Goal: Use online tool/utility: Use online tool/utility

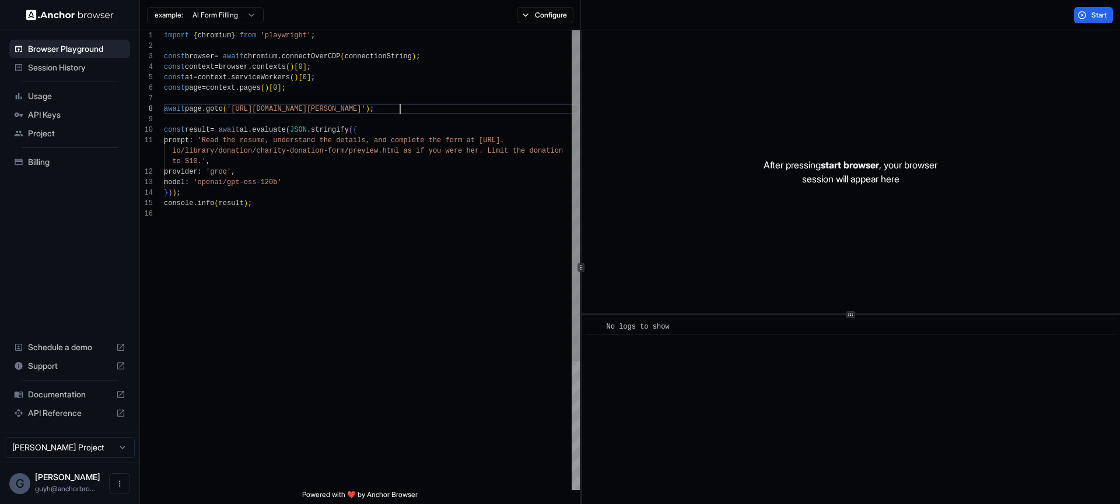
scroll to position [73, 0]
drag, startPoint x: 398, startPoint y: 107, endPoint x: 269, endPoint y: 111, distance: 128.9
click at [269, 111] on div "import { chromium } from 'playwright' ; const browser = await chromium . connec…" at bounding box center [372, 349] width 416 height 639
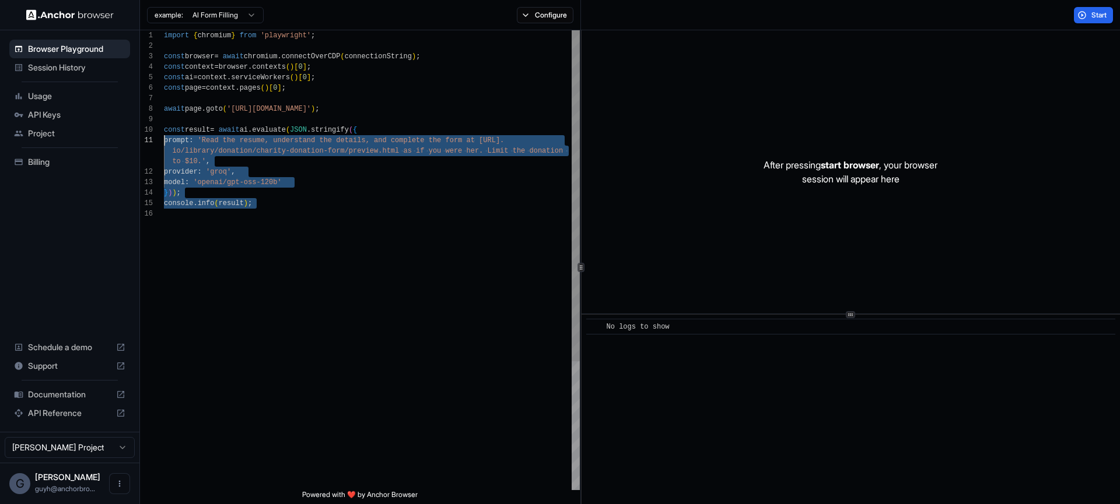
scroll to position [84, 0]
drag, startPoint x: 293, startPoint y: 269, endPoint x: 146, endPoint y: 121, distance: 209.1
click at [164, 121] on div "import { chromium } from 'playwright' ; const browser = await chromium . connec…" at bounding box center [372, 349] width 416 height 639
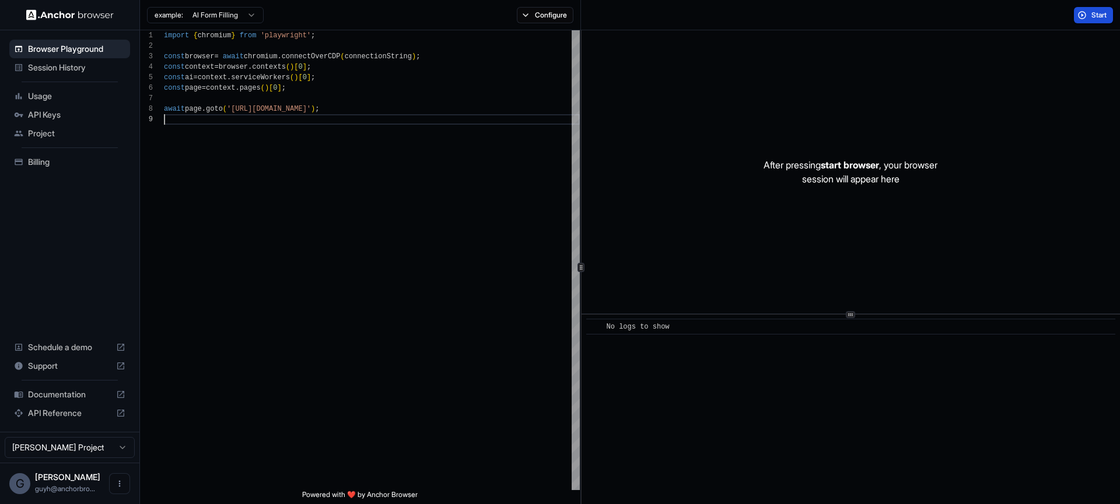
type textarea "**********"
click at [1078, 13] on button "Start" at bounding box center [1093, 15] width 39 height 16
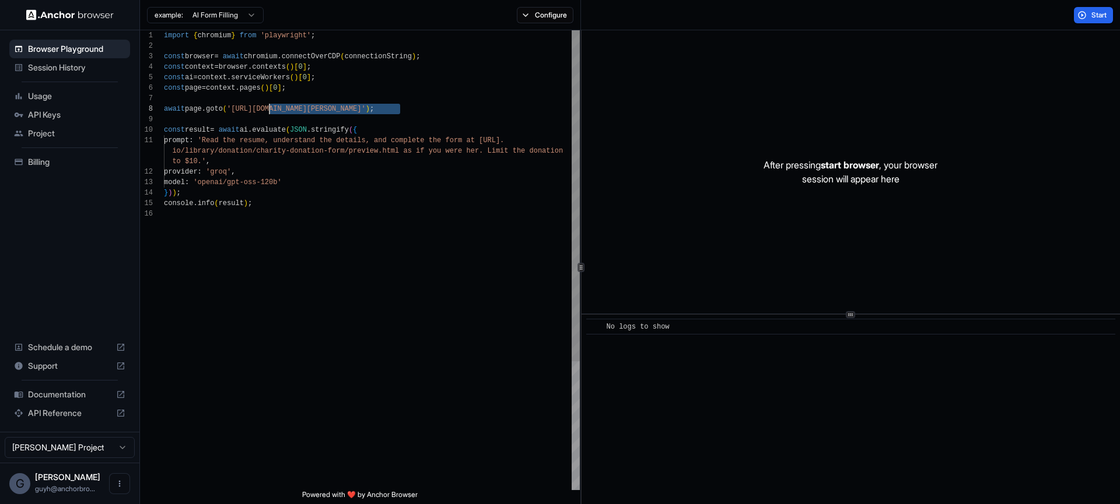
scroll to position [73, 0]
drag, startPoint x: 399, startPoint y: 111, endPoint x: 269, endPoint y: 107, distance: 129.5
click at [269, 107] on div "import { chromium } from 'playwright' ; const browser = await chromium . connec…" at bounding box center [372, 349] width 416 height 639
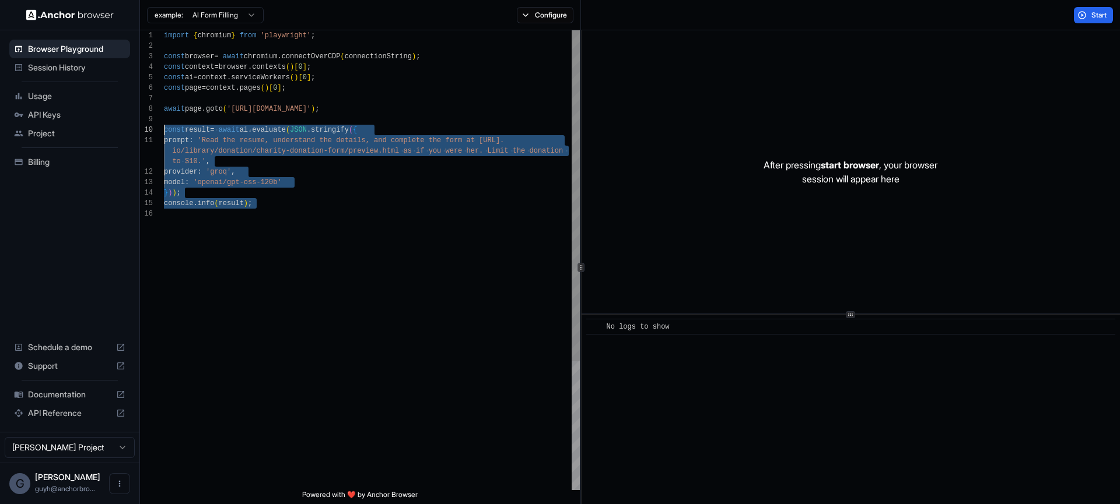
scroll to position [84, 0]
drag, startPoint x: 252, startPoint y: 235, endPoint x: 140, endPoint y: 124, distance: 157.5
click at [164, 124] on div "import { chromium } from 'playwright' ; const browser = await chromium . connec…" at bounding box center [372, 349] width 416 height 639
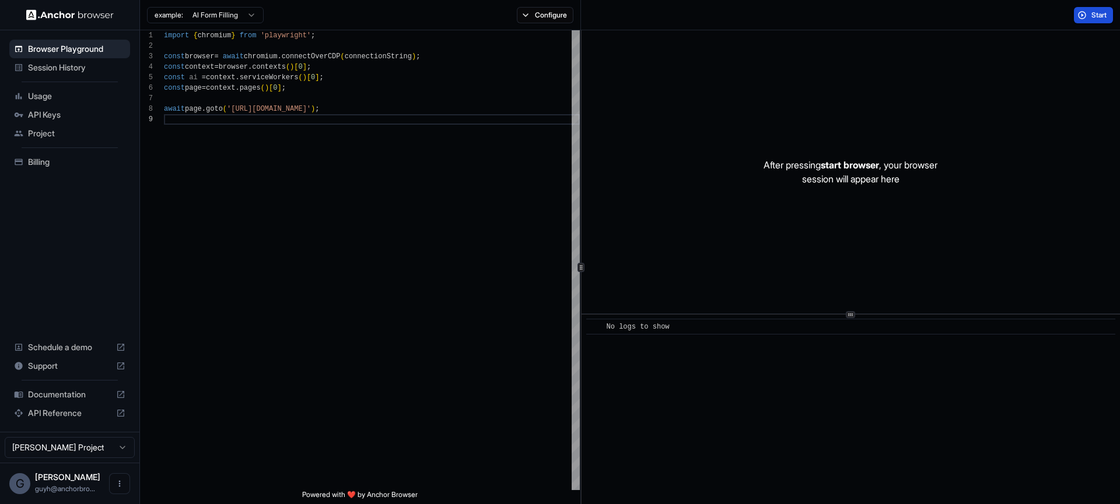
type textarea "**********"
click at [1092, 14] on span "Start" at bounding box center [1099, 14] width 16 height 9
